Goal: Task Accomplishment & Management: Use online tool/utility

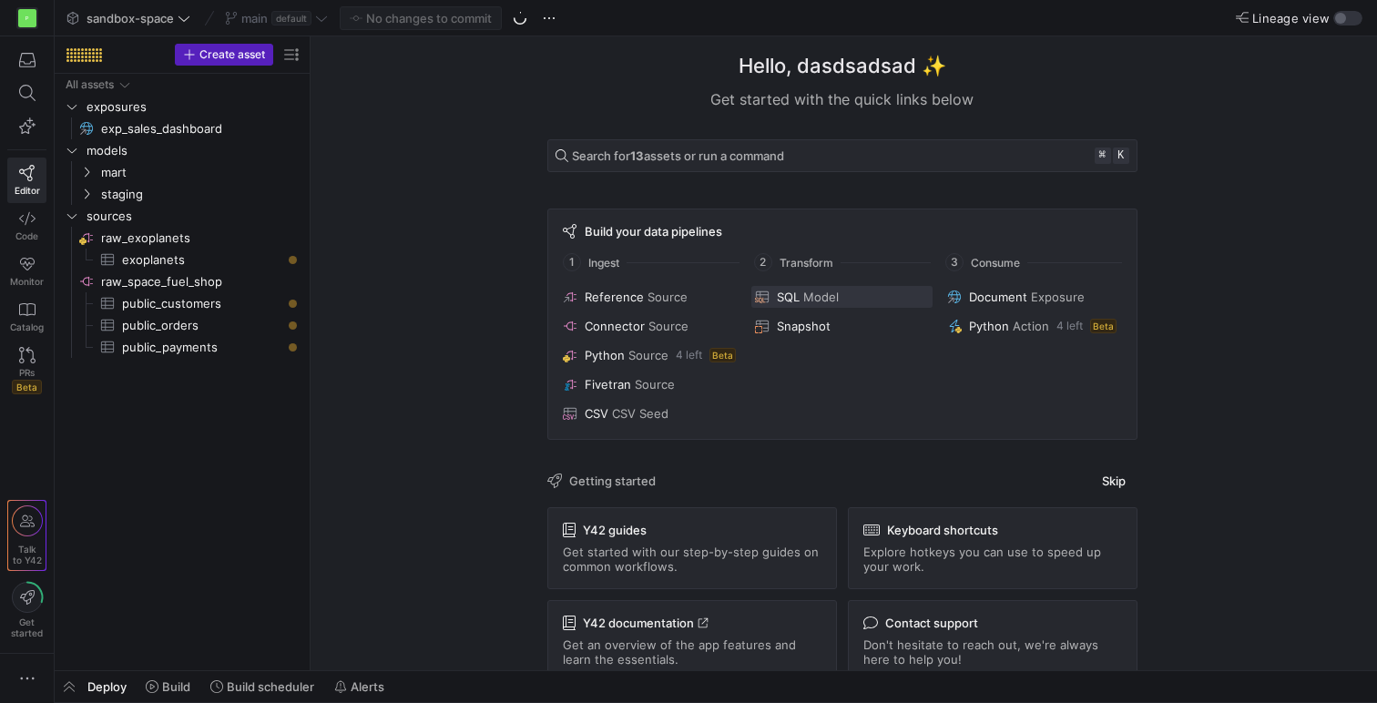
click at [790, 302] on span "SQL" at bounding box center [788, 297] width 23 height 15
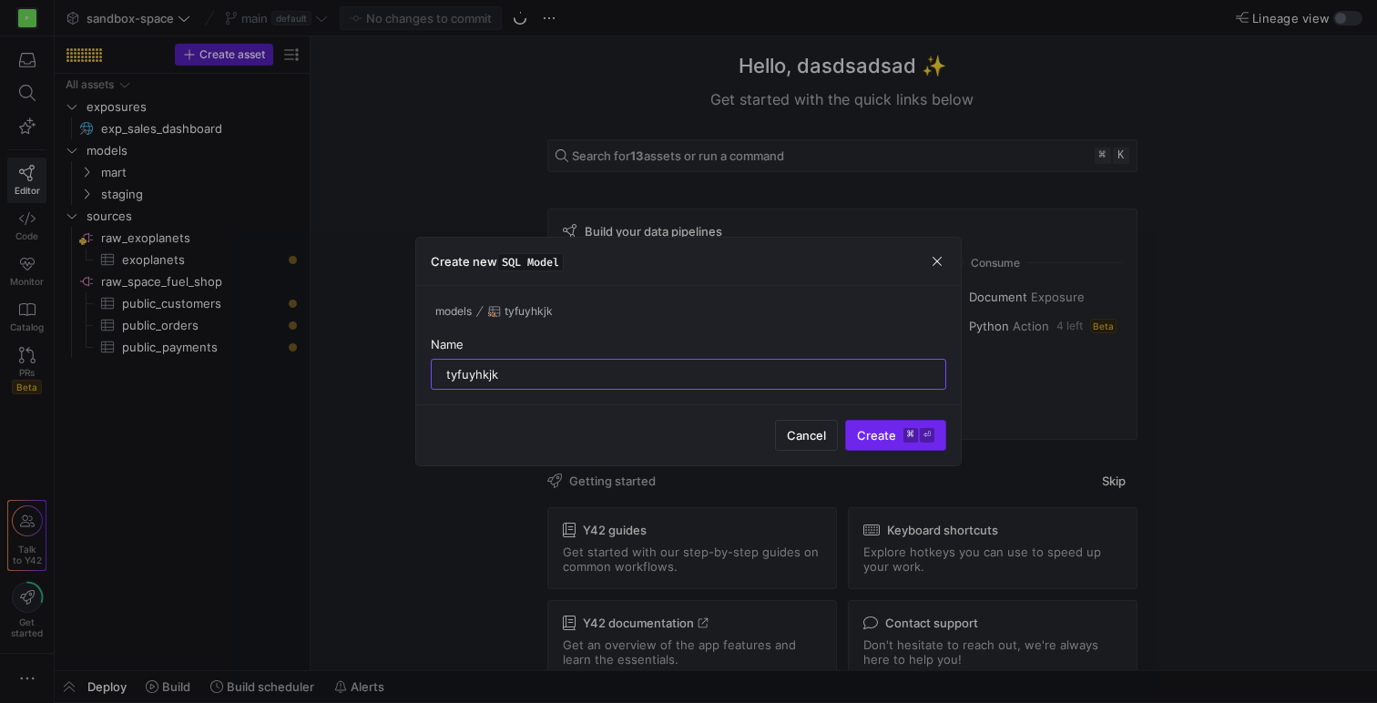
type input "tyfuyhkjk"
click at [909, 447] on span "submit" at bounding box center [895, 435] width 99 height 29
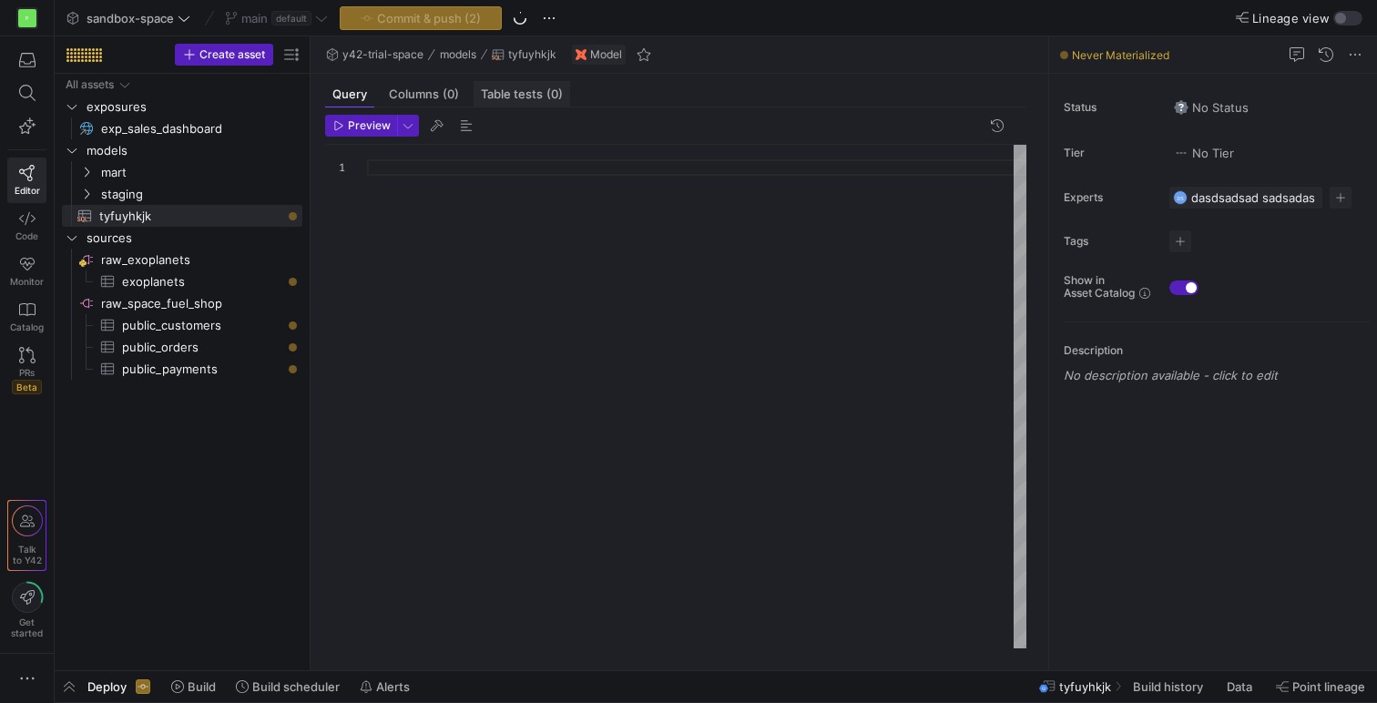
click at [537, 97] on span "Table tests (0)" at bounding box center [522, 94] width 82 height 12
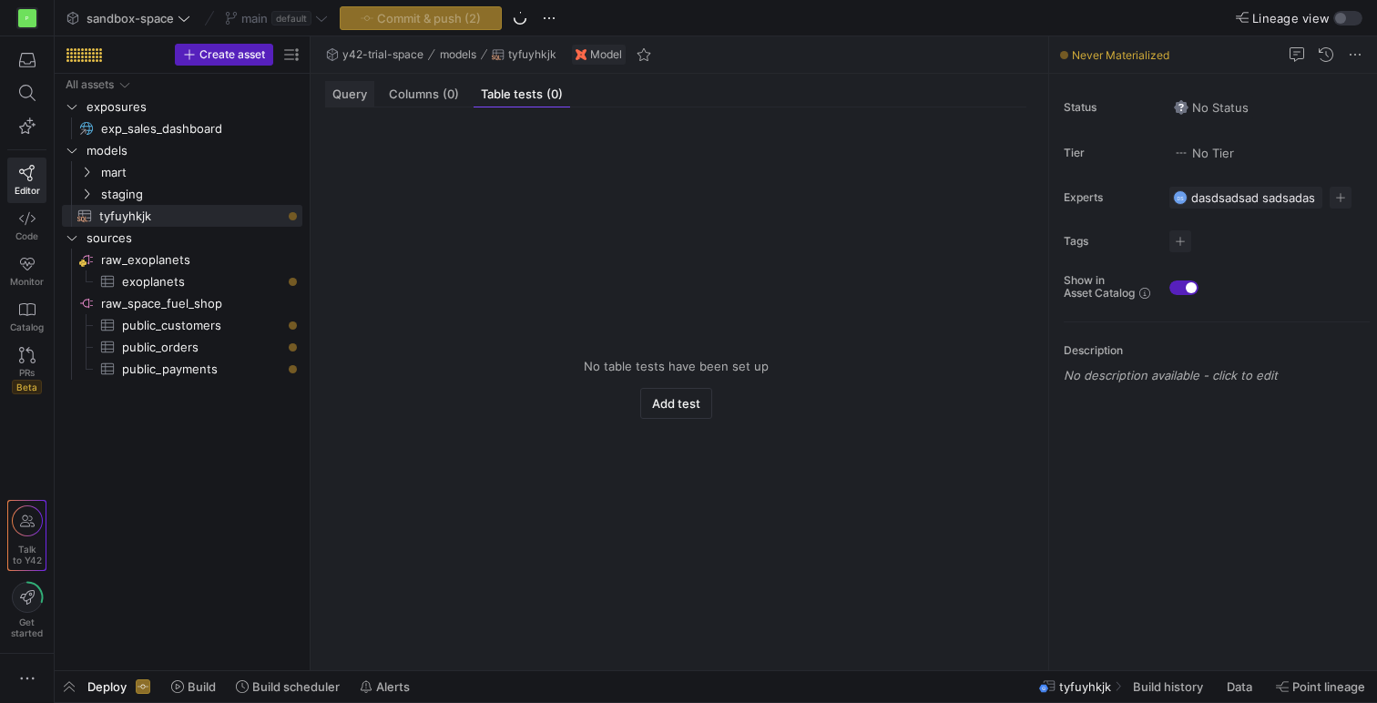
click at [356, 96] on span "Query" at bounding box center [350, 94] width 35 height 12
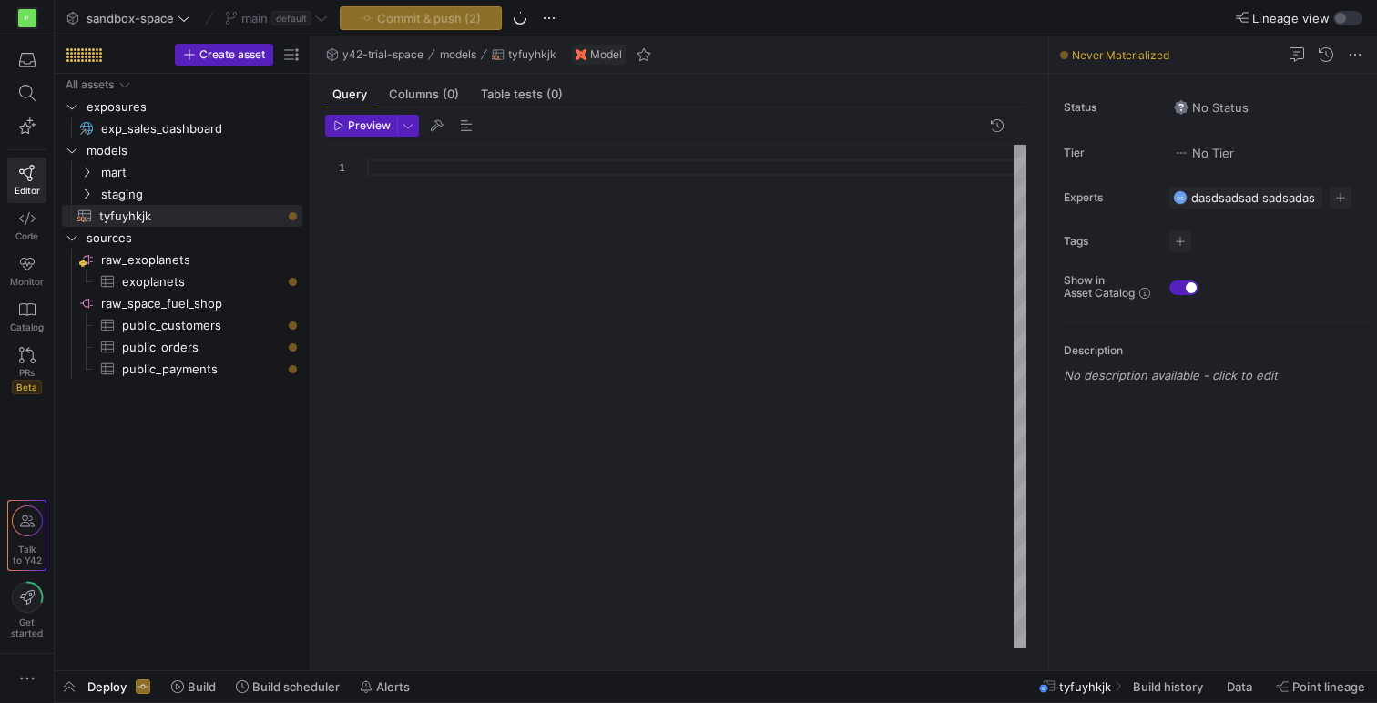
click at [394, 167] on div at bounding box center [697, 397] width 660 height 504
type textarea "dxasx"
type textarea "s"
click at [440, 93] on span "Columns (0)" at bounding box center [424, 94] width 70 height 12
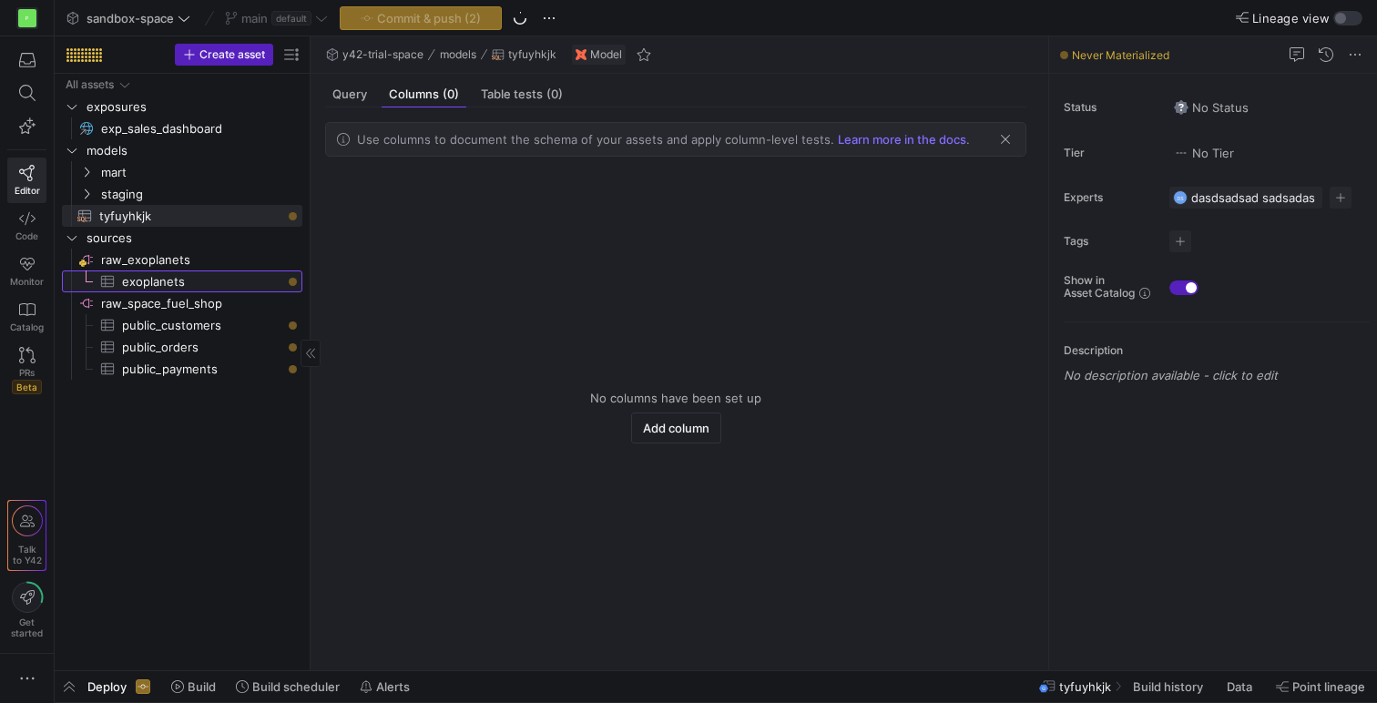
click at [159, 285] on span "exoplanets​​​​​​​​​" at bounding box center [201, 281] width 159 height 21
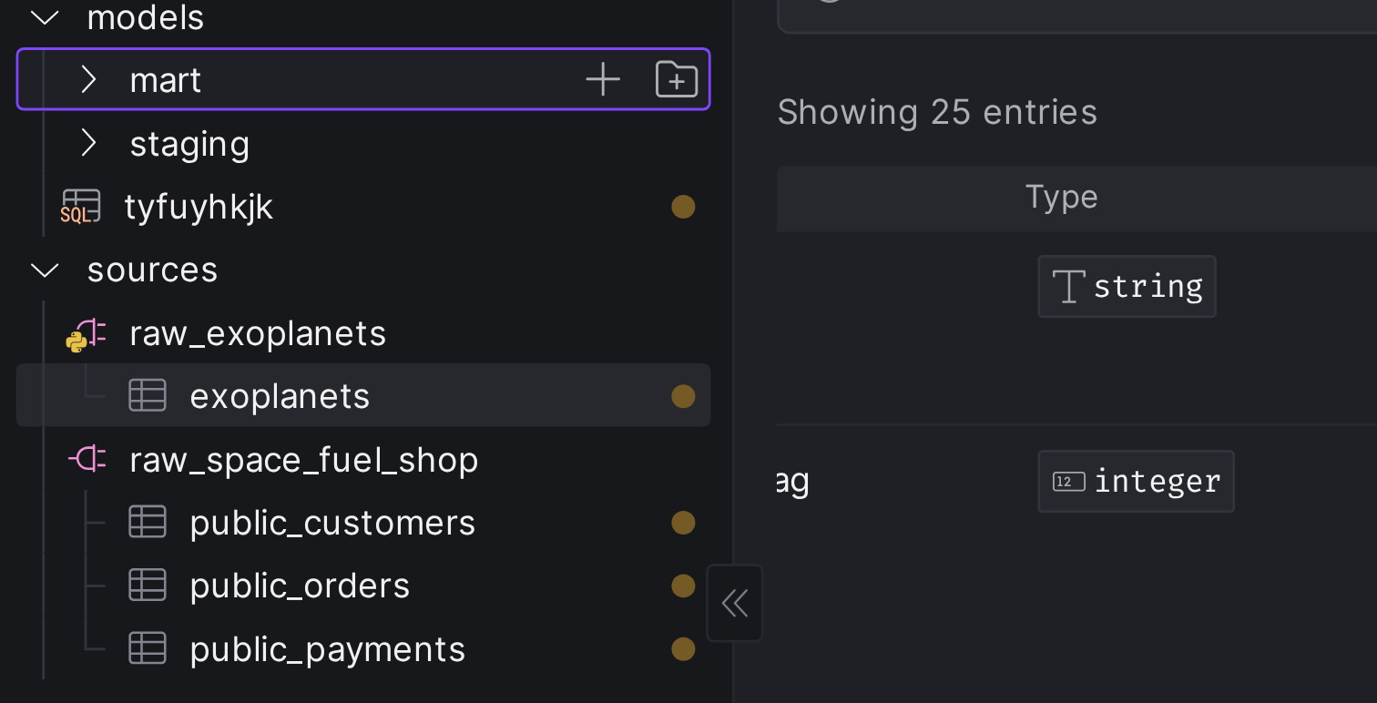
click at [86, 175] on icon "Press SPACE to select this row." at bounding box center [87, 173] width 5 height 10
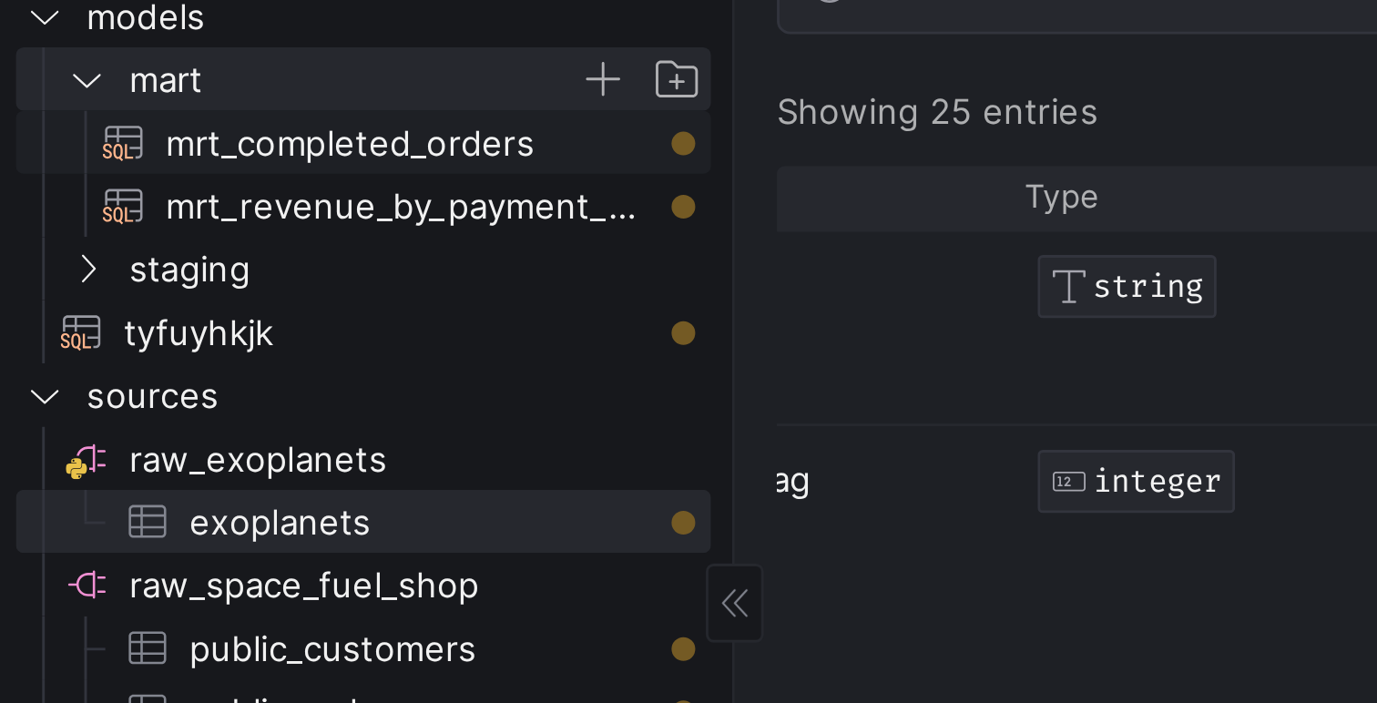
click at [140, 201] on span "mrt_completed_orders​​​​​​​​​​" at bounding box center [198, 194] width 168 height 21
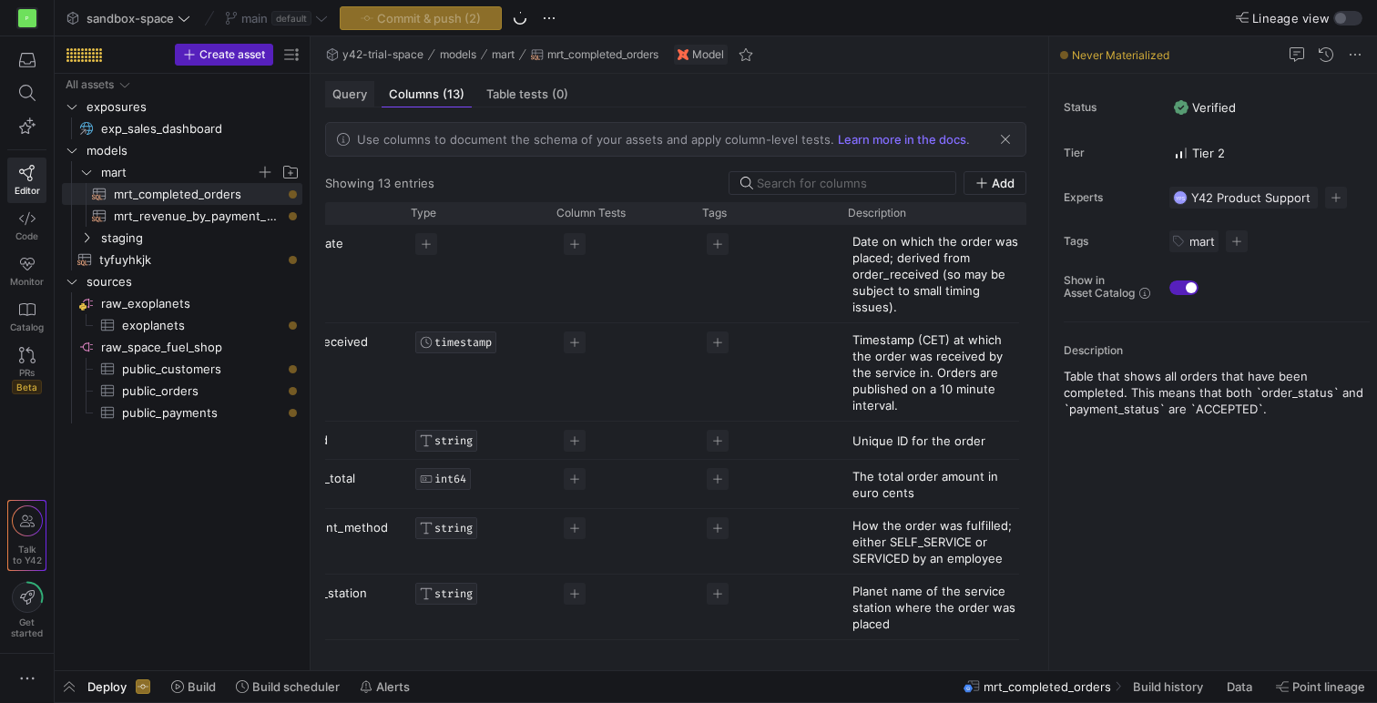
click at [333, 104] on div "Query" at bounding box center [349, 94] width 49 height 26
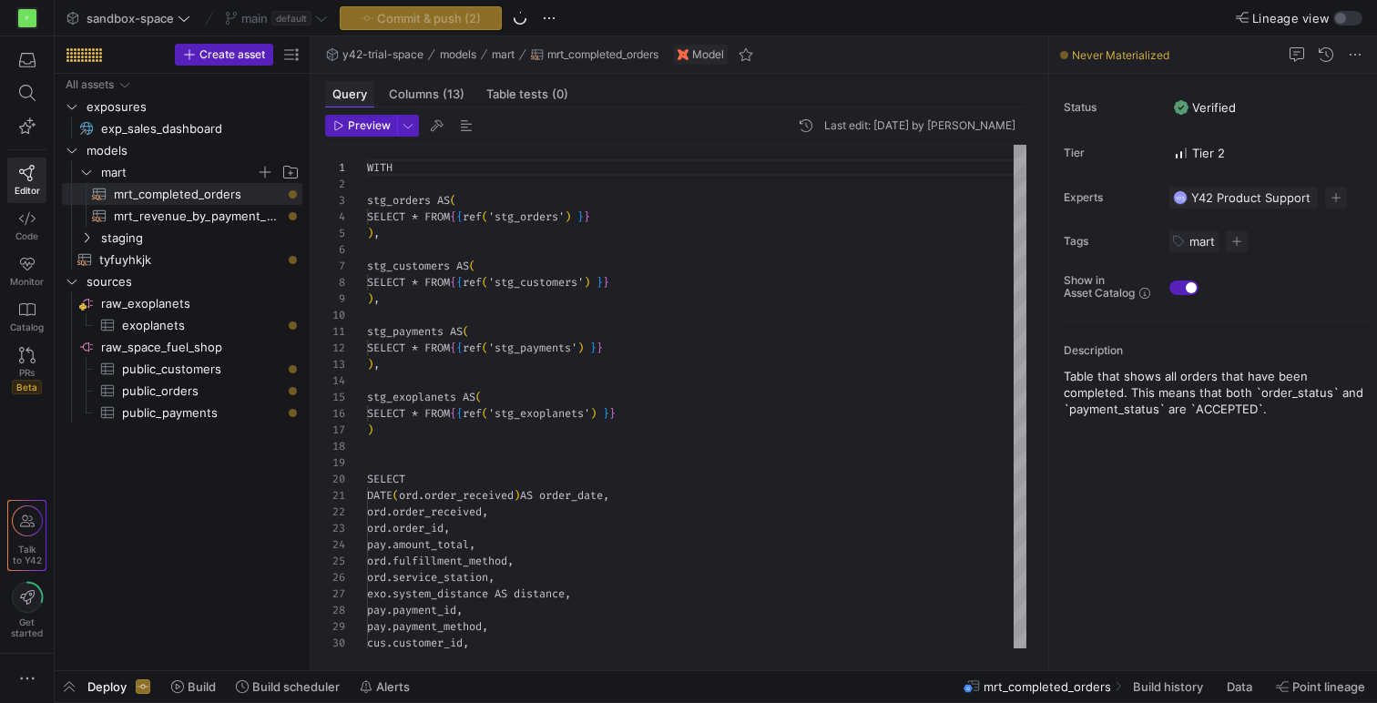
scroll to position [164, 0]
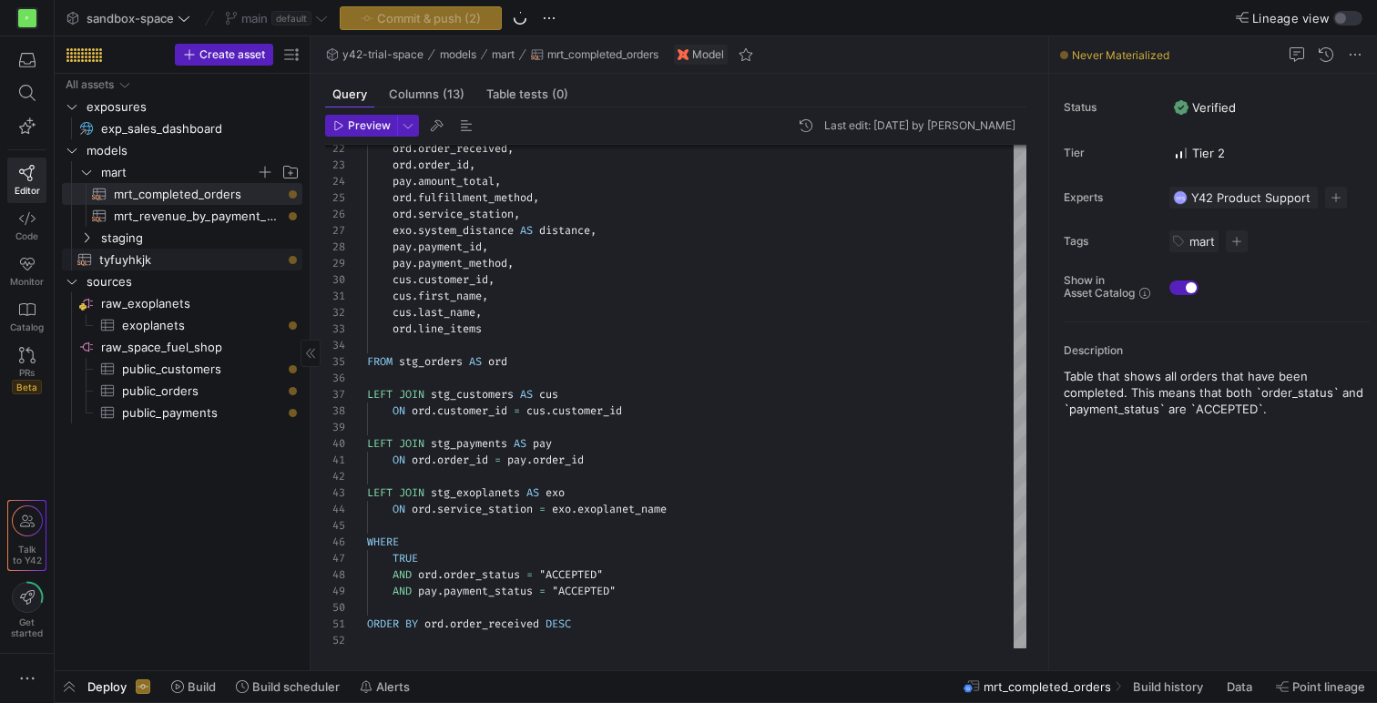
click at [153, 259] on span "tyfuyhkjk​​​​​​​​​​" at bounding box center [190, 260] width 182 height 21
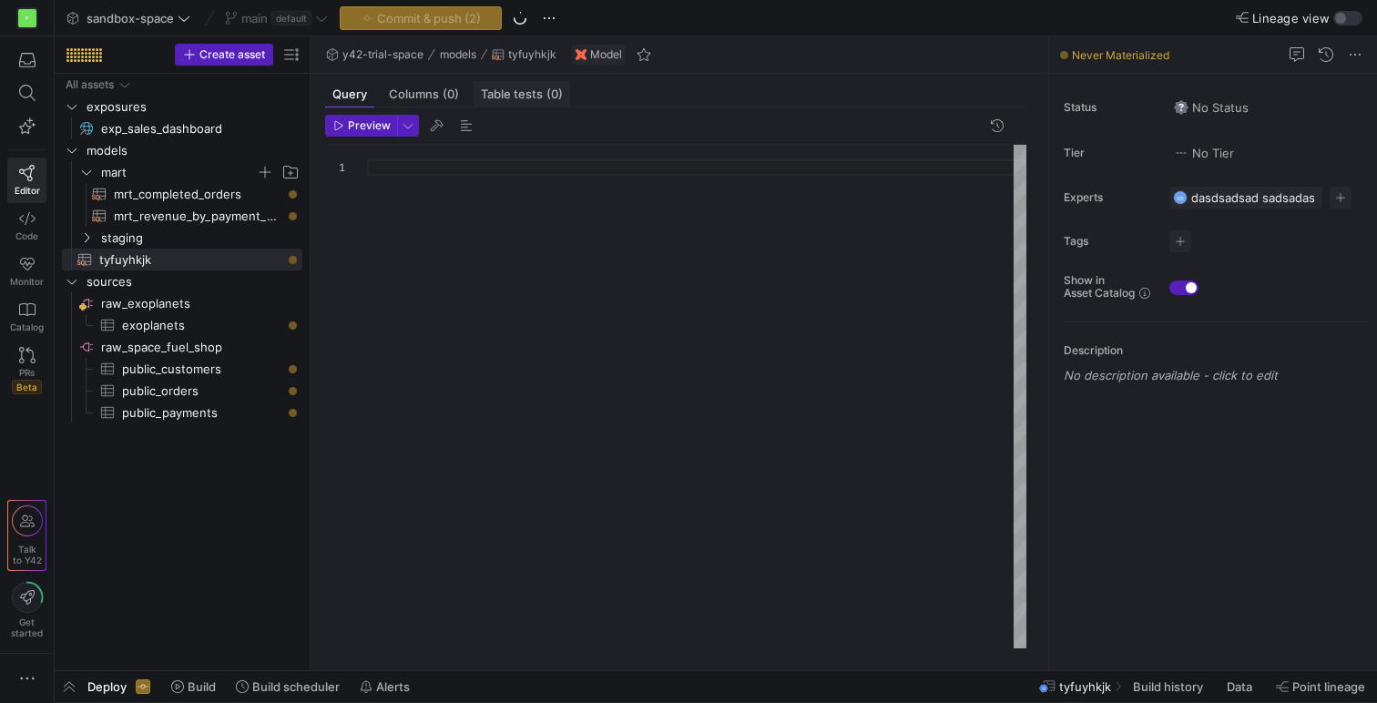
click at [507, 95] on span "Table tests (0)" at bounding box center [522, 94] width 82 height 12
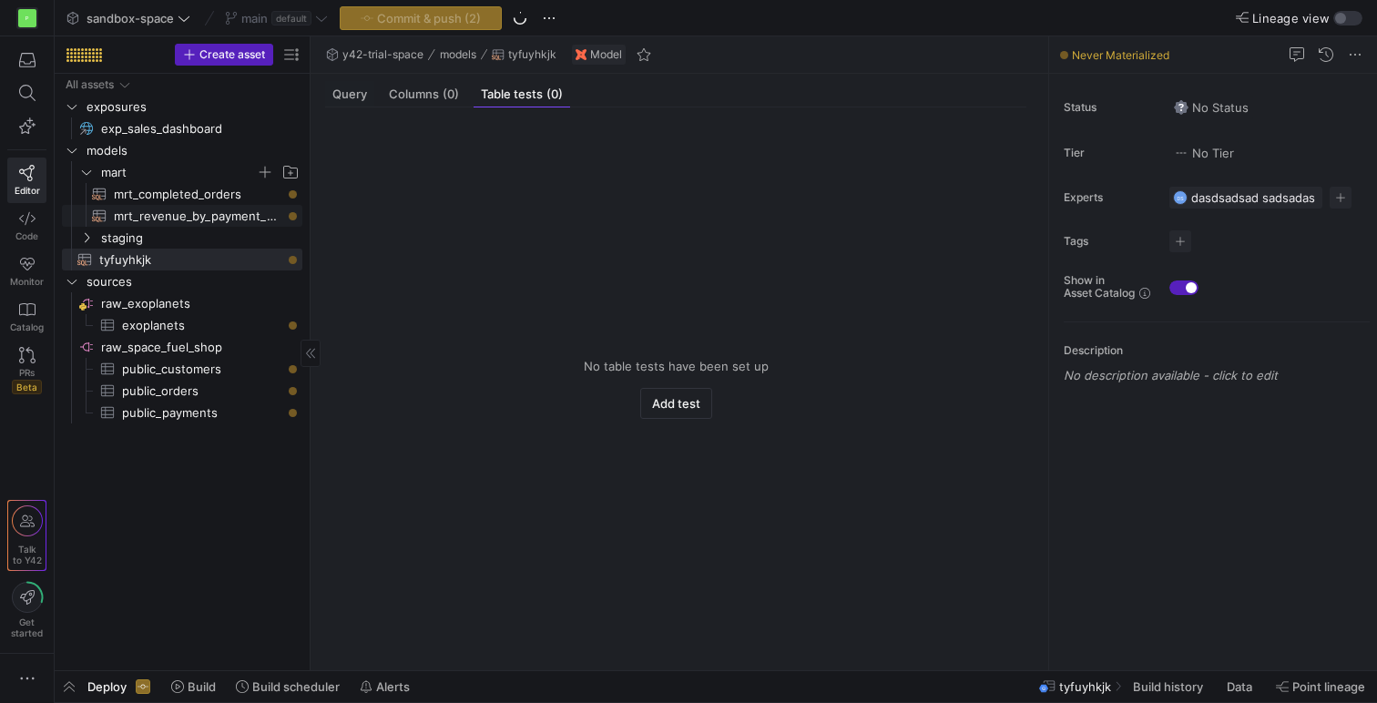
click at [202, 208] on span "mrt_revenue_by_payment_method​​​​​​​​​​" at bounding box center [198, 216] width 168 height 21
